Goal: Task Accomplishment & Management: Use online tool/utility

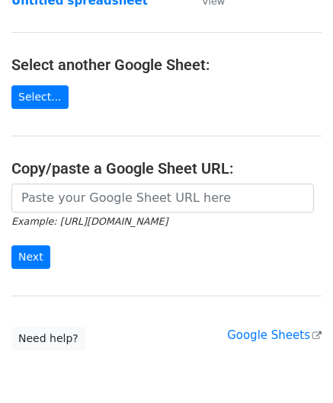
scroll to position [152, 0]
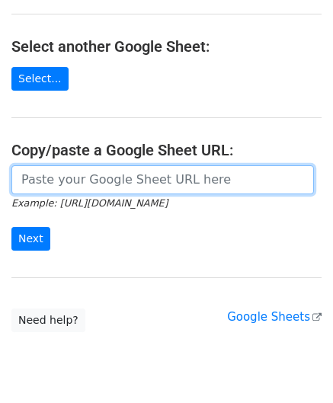
click at [85, 187] on input "url" at bounding box center [162, 179] width 302 height 29
paste input "https://docs.google.com/spreadsheets/d/167pLYgV6tHIyIPegNzvZf_SKmGI2C2Ck0f5W9CJ…"
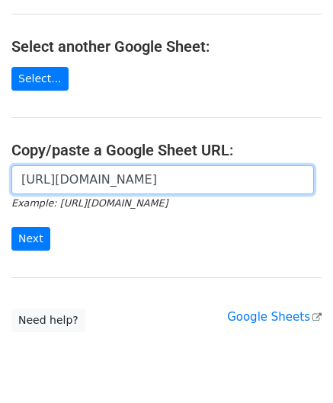
scroll to position [0, 320]
type input "https://docs.google.com/spreadsheets/d/167pLYgV6tHIyIPegNzvZf_SKmGI2C2Ck0f5W9CJ…"
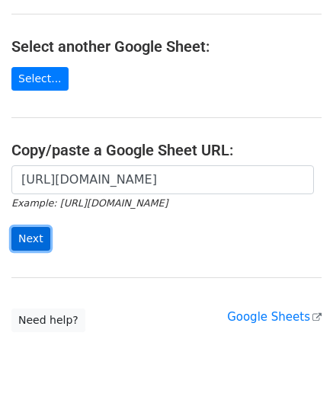
click at [36, 238] on input "Next" at bounding box center [30, 239] width 39 height 24
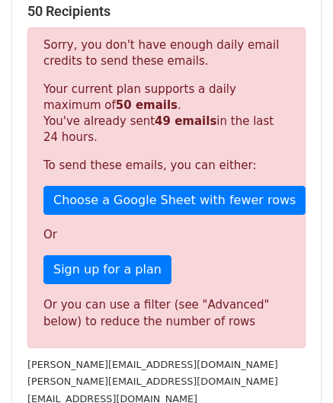
scroll to position [514, 0]
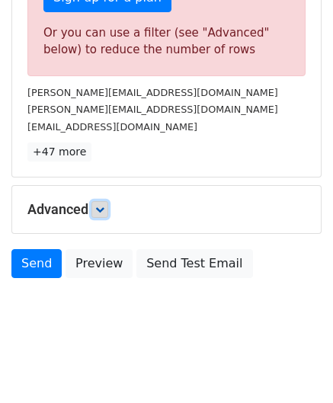
click at [104, 205] on icon at bounding box center [99, 209] width 9 height 9
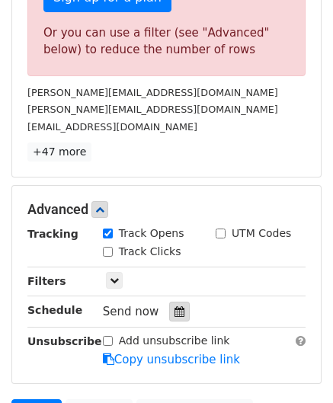
click at [174, 306] on icon at bounding box center [179, 311] width 10 height 11
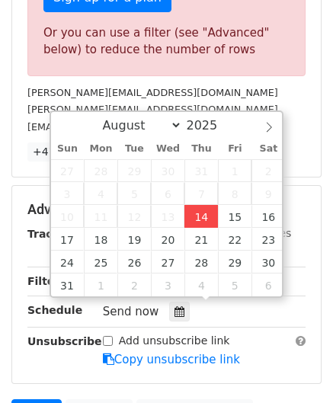
type input "[DATE] 12:00"
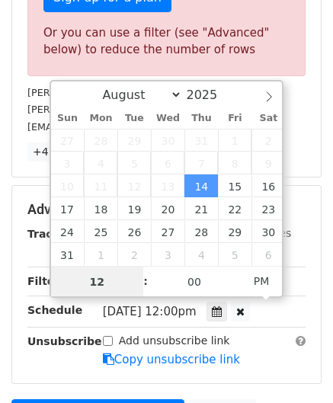
type input "8"
drag, startPoint x: 106, startPoint y: 286, endPoint x: 49, endPoint y: 283, distance: 57.2
click at [49, 283] on div "August September October November [DATE] Sun Mon Tue Wed Thu Fri Sat 27 28 29 3…" at bounding box center [166, 189] width 235 height 218
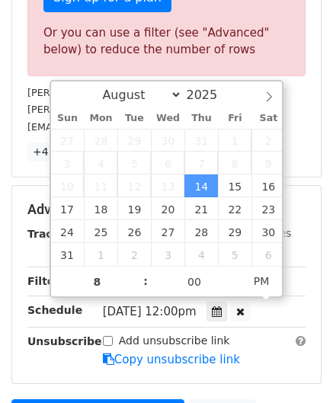
type input "[DATE] 20:00"
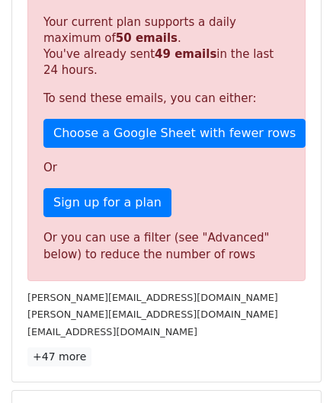
scroll to position [560, 0]
